Goal: Task Accomplishment & Management: Manage account settings

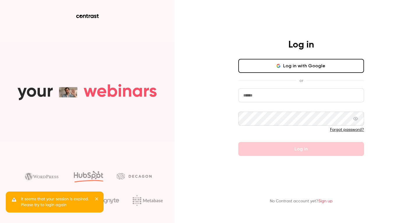
type input "**********"
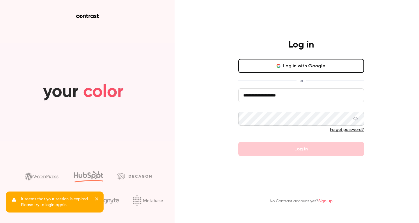
click at [297, 149] on form "**********" at bounding box center [302, 122] width 126 height 68
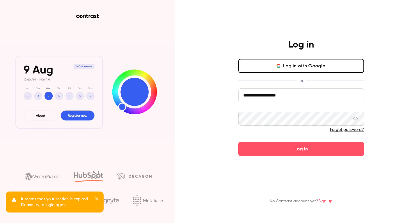
click at [297, 149] on button "Log in" at bounding box center [302, 149] width 126 height 14
